Goal: Task Accomplishment & Management: Use online tool/utility

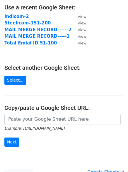
scroll to position [88, 0]
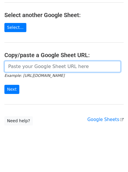
click at [39, 67] on input "url" at bounding box center [62, 66] width 117 height 11
paste input "https://docs.google.com/spreadsheets/d/15g2uQ4Rw0KsIUMdAtd5qR2SfIMIpkHLl6rn03LC…"
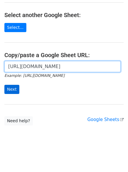
type input "https://docs.google.com/spreadsheets/d/15g2uQ4Rw0KsIUMdAtd5qR2SfIMIpkHLl6rn03LC…"
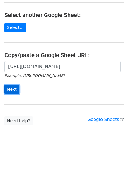
click at [11, 89] on input "Next" at bounding box center [11, 89] width 15 height 9
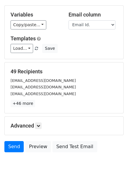
scroll to position [57, 0]
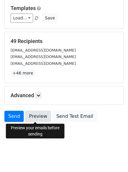
click at [34, 116] on link "Preview" at bounding box center [38, 115] width 26 height 11
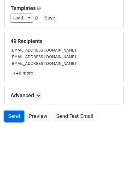
click at [9, 118] on link "Send" at bounding box center [13, 115] width 19 height 11
click at [14, 116] on link "Send" at bounding box center [13, 115] width 19 height 11
click at [13, 117] on link "Send" at bounding box center [13, 115] width 19 height 11
